Goal: Transaction & Acquisition: Purchase product/service

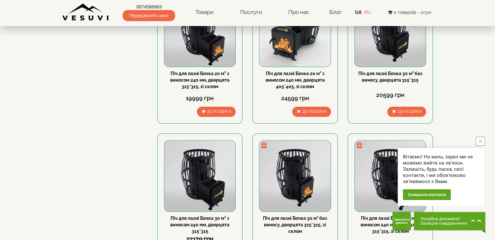
scroll to position [575, 0]
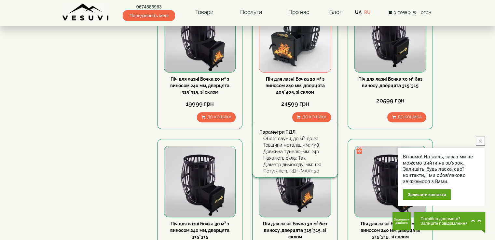
click at [287, 51] on img at bounding box center [294, 36] width 71 height 71
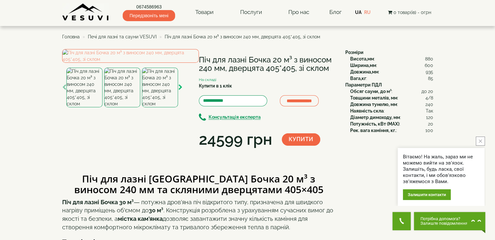
click at [179, 90] on icon "button" at bounding box center [180, 88] width 4 height 6
click at [124, 107] on img at bounding box center [122, 88] width 36 height 40
click at [162, 107] on img at bounding box center [160, 88] width 36 height 40
